Goal: Task Accomplishment & Management: Manage account settings

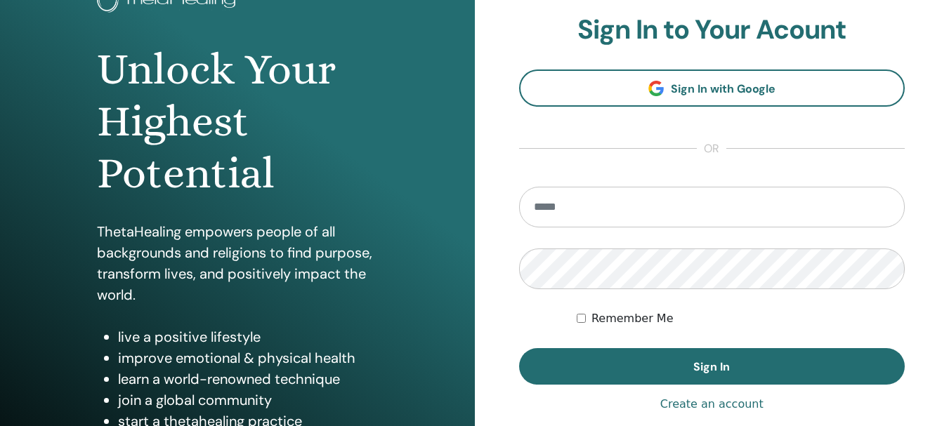
scroll to position [140, 0]
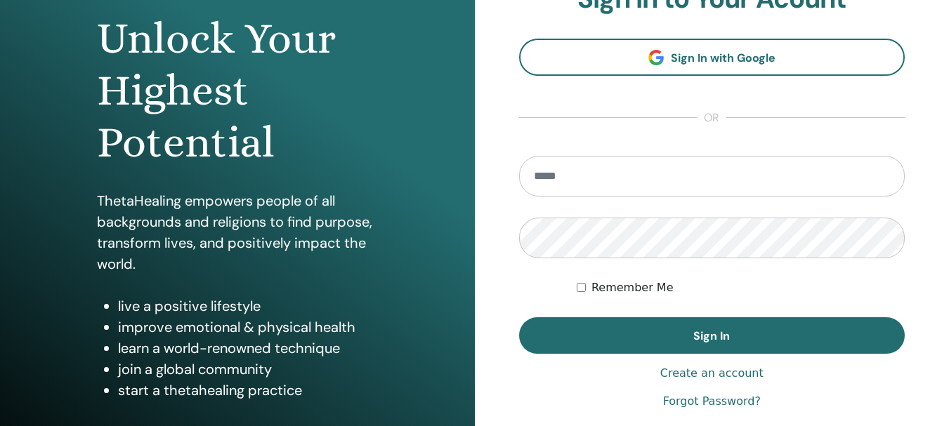
click at [605, 184] on input "email" at bounding box center [712, 176] width 386 height 41
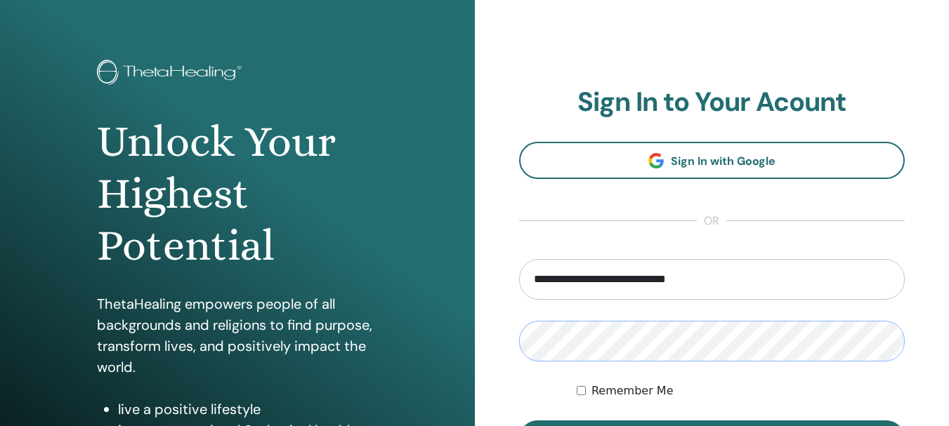
scroll to position [0, 0]
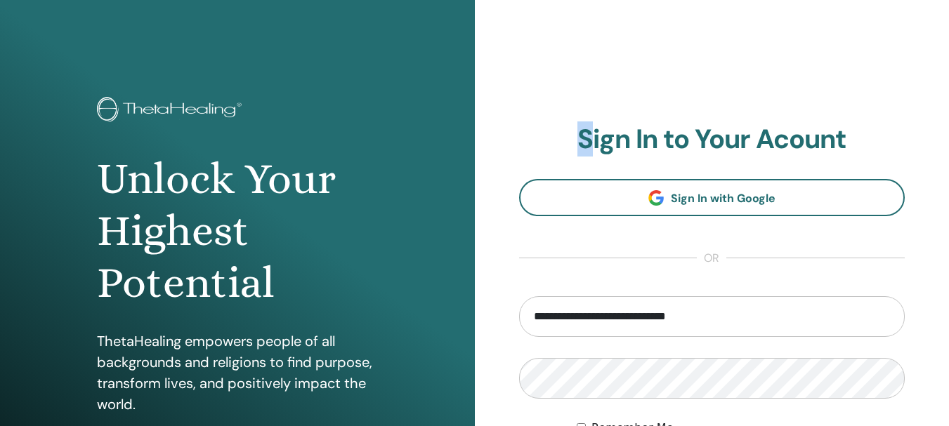
drag, startPoint x: 581, startPoint y: 133, endPoint x: 591, endPoint y: 135, distance: 10.7
click at [591, 135] on h2 "Sign In to Your Acount" at bounding box center [712, 140] width 386 height 32
copy h2 "S"
click at [731, 327] on input "**********" at bounding box center [712, 316] width 386 height 41
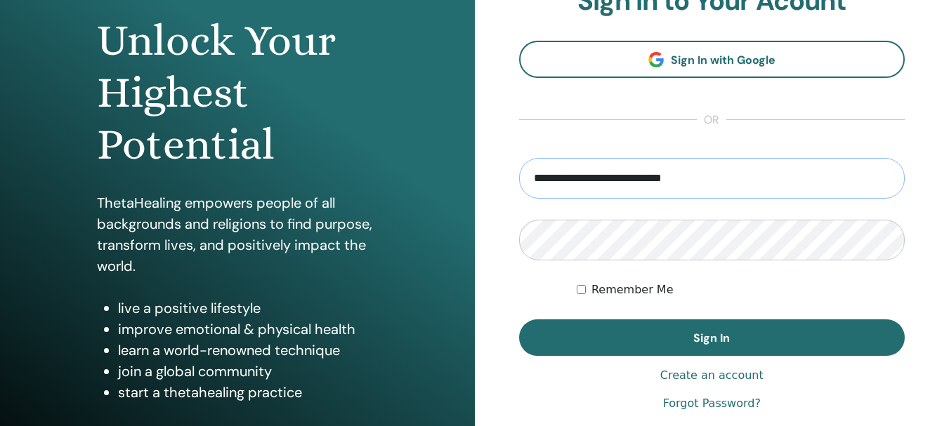
scroll to position [140, 0]
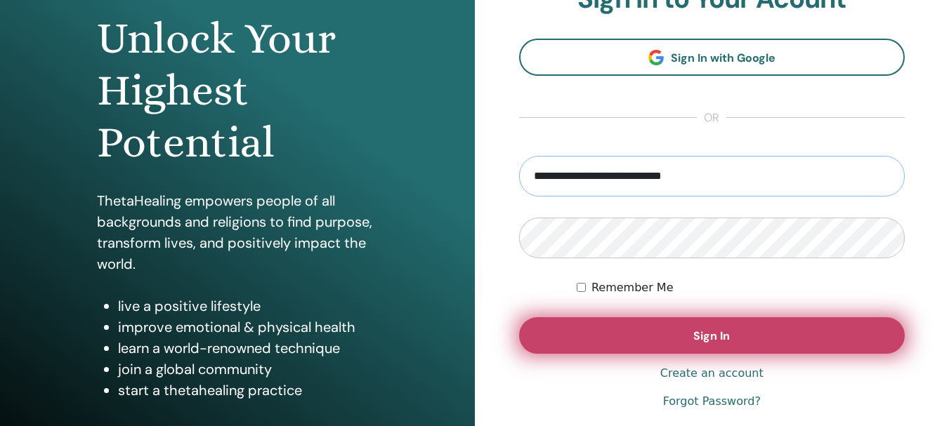
type input "**********"
click at [703, 330] on span "Sign In" at bounding box center [711, 336] width 37 height 15
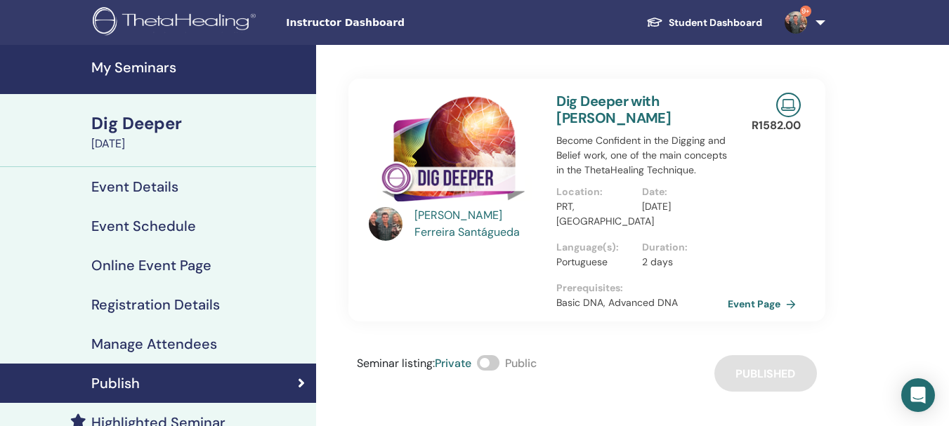
click at [159, 66] on h4 "My Seminars" at bounding box center [199, 67] width 216 height 17
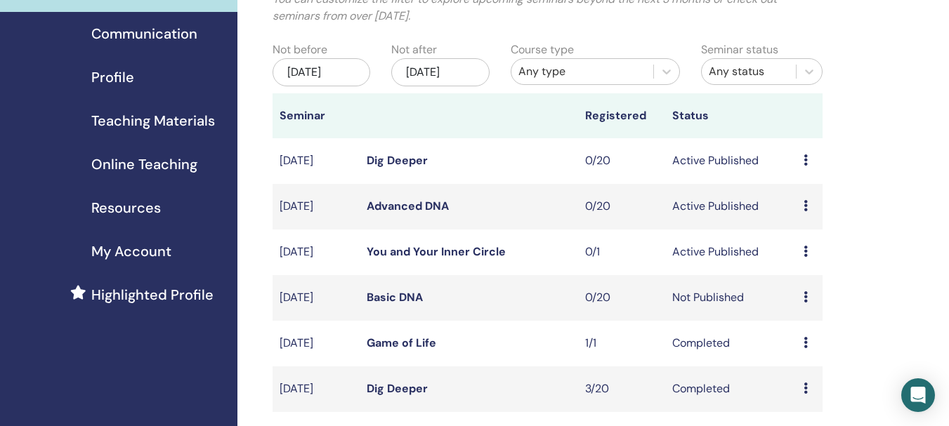
scroll to position [140, 0]
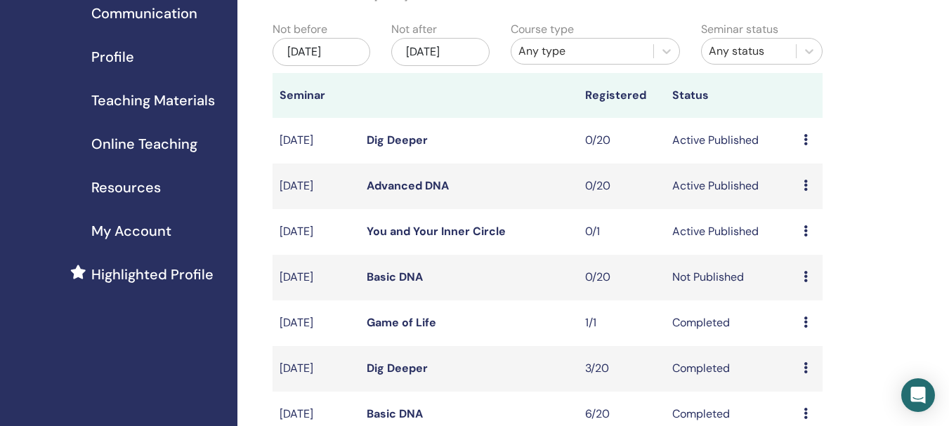
click at [411, 284] on link "Basic DNA" at bounding box center [395, 277] width 56 height 15
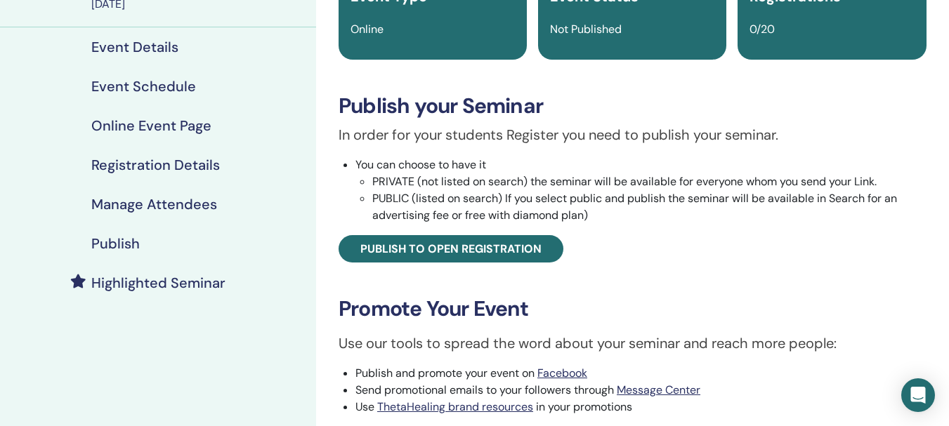
scroll to position [140, 0]
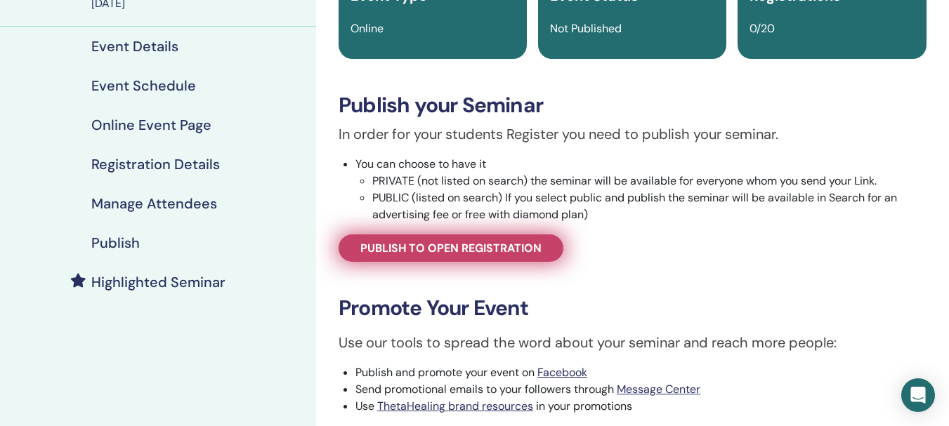
click at [472, 251] on span "Publish to open registration" at bounding box center [450, 248] width 181 height 15
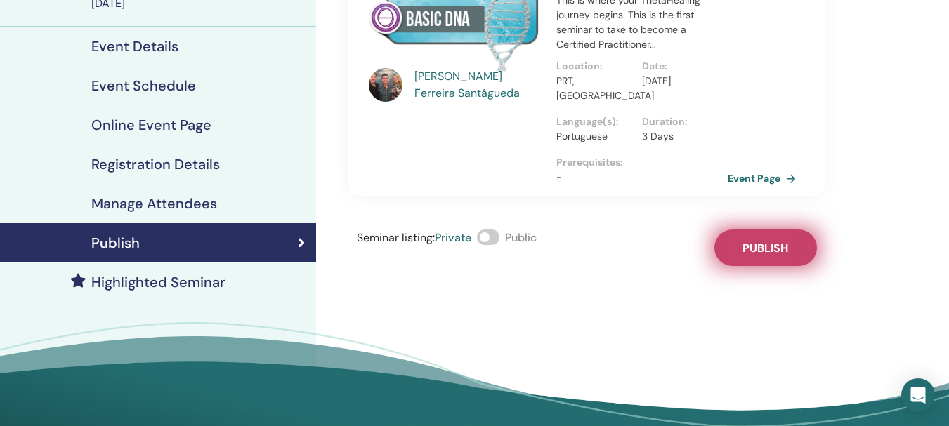
click at [752, 241] on span "Publish" at bounding box center [765, 248] width 46 height 15
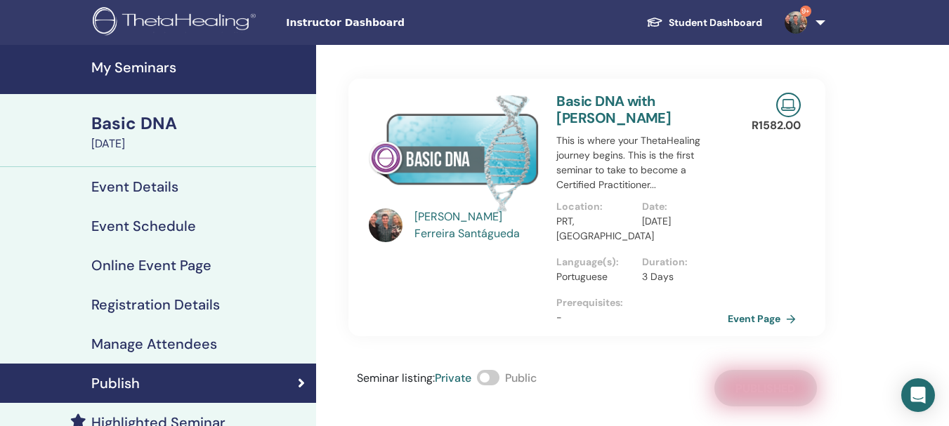
click at [150, 303] on h4 "Registration Details" at bounding box center [155, 304] width 129 height 17
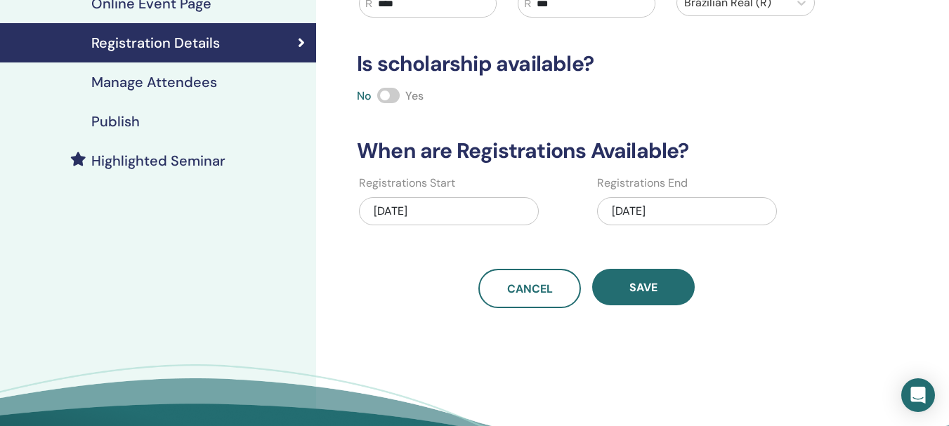
scroll to position [351, 0]
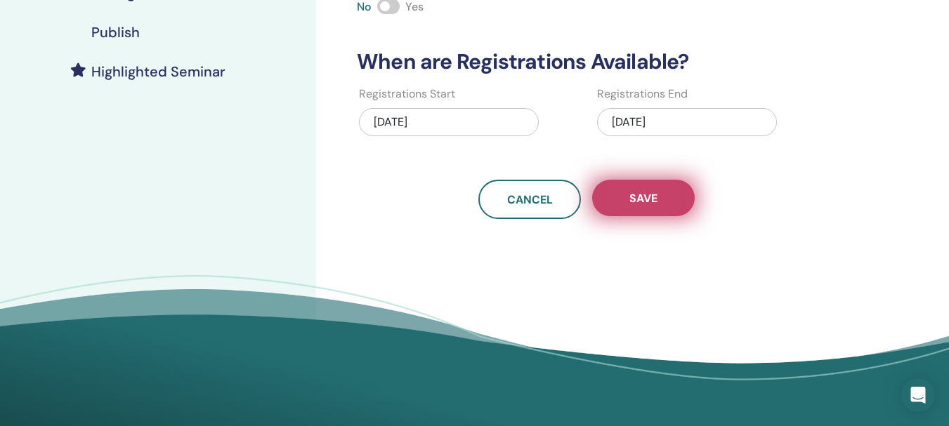
click at [644, 197] on span "Save" at bounding box center [643, 198] width 28 height 15
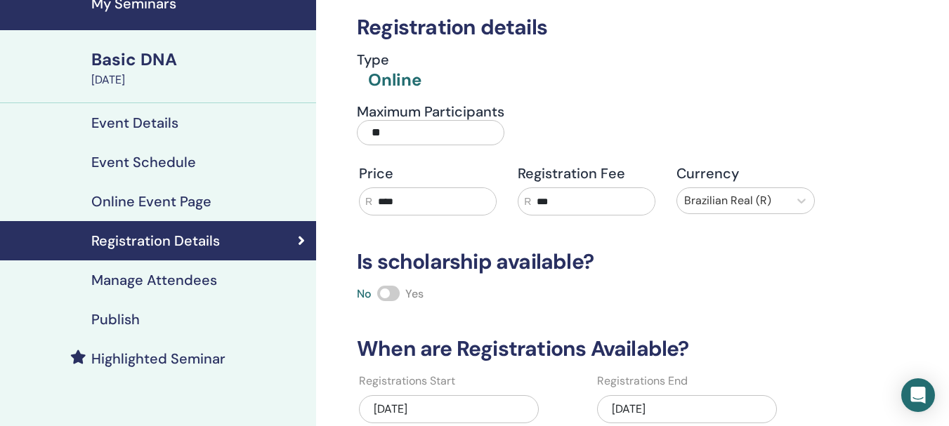
scroll to position [211, 0]
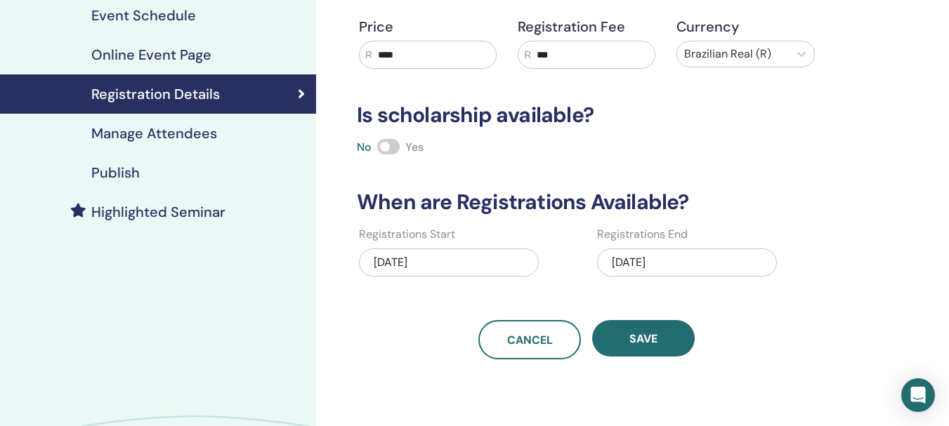
click at [396, 261] on div "08/23/2025" at bounding box center [449, 263] width 180 height 28
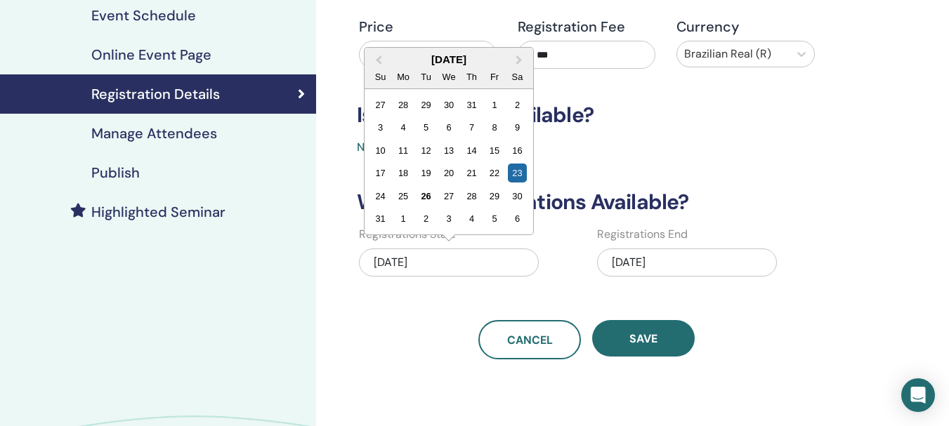
click at [653, 261] on div "08/31/2025" at bounding box center [687, 263] width 180 height 28
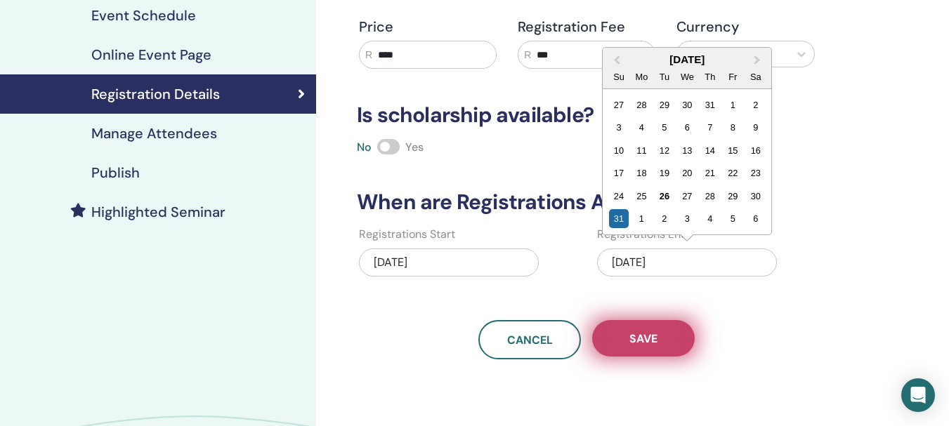
click at [651, 346] on span "Save" at bounding box center [643, 339] width 28 height 15
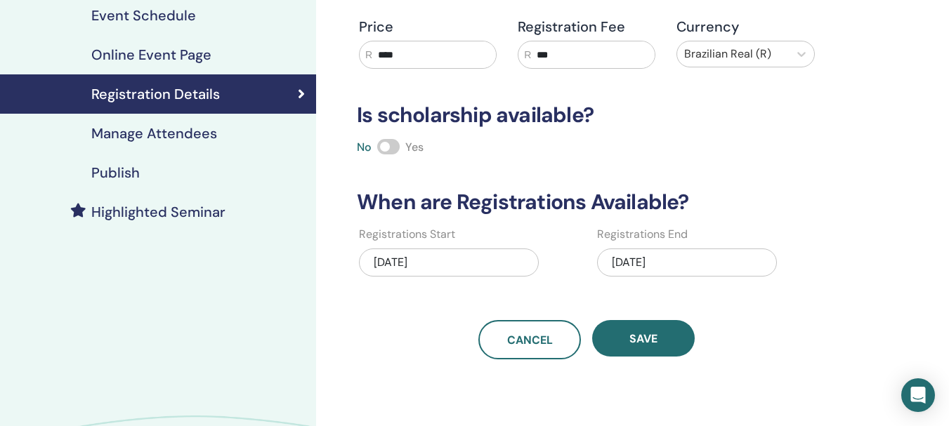
scroll to position [0, 0]
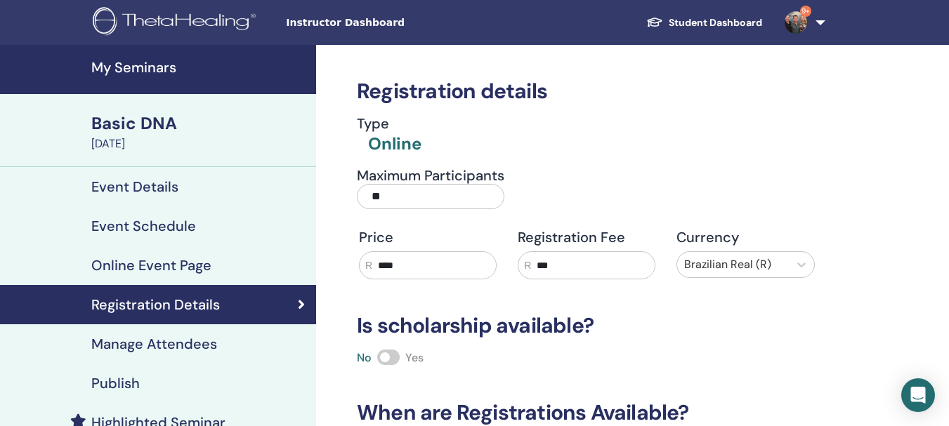
click at [162, 66] on h4 "My Seminars" at bounding box center [199, 67] width 216 height 17
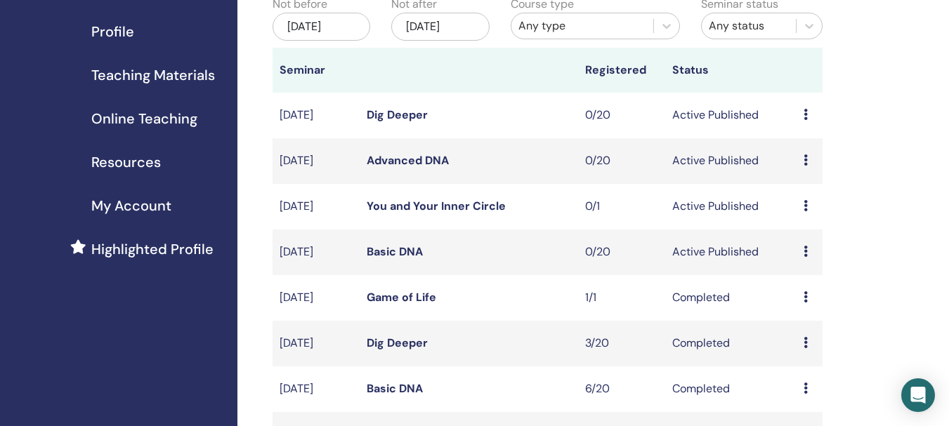
scroll to position [211, 0]
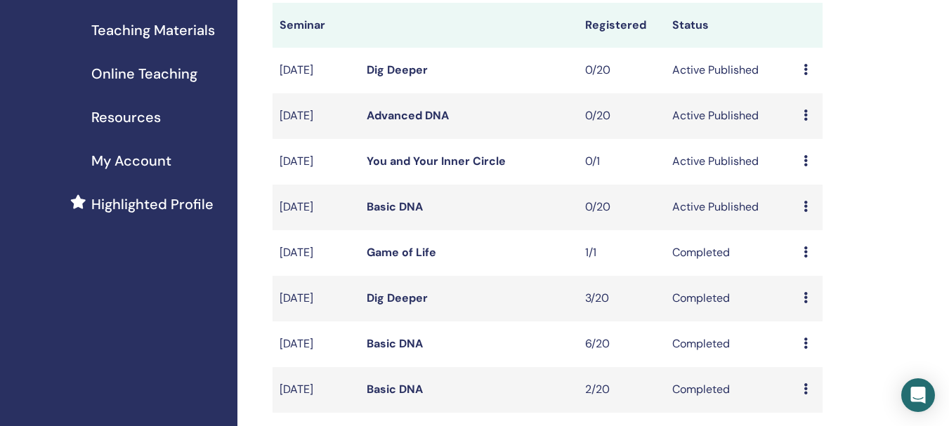
click at [806, 212] on icon at bounding box center [806, 206] width 4 height 11
click at [810, 234] on link "Preview" at bounding box center [802, 231] width 40 height 15
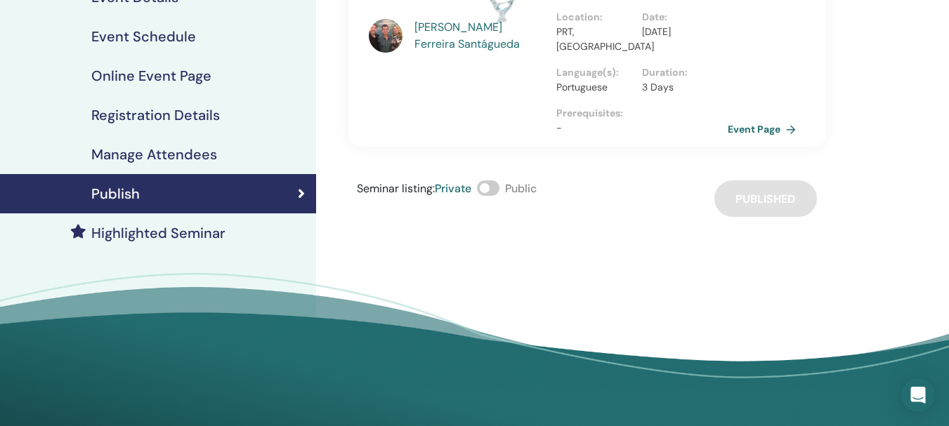
scroll to position [70, 0]
